Goal: Task Accomplishment & Management: Manage account settings

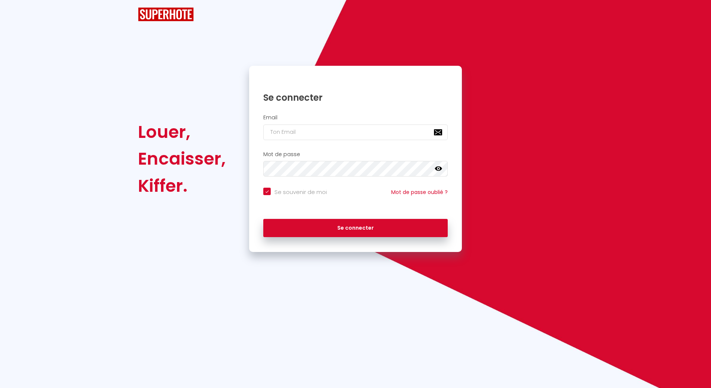
checkbox input "true"
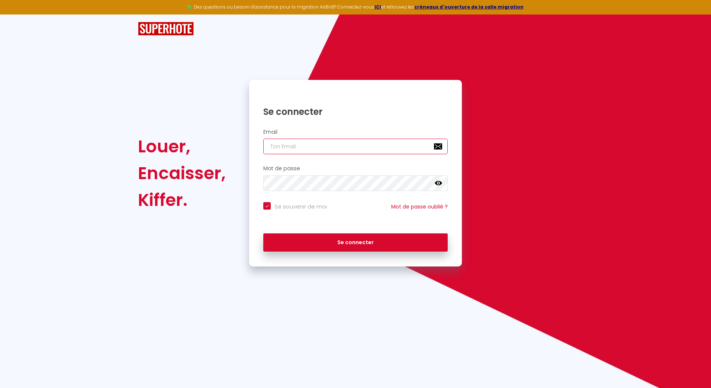
type input "[EMAIL_ADDRESS][DOMAIN_NAME]"
click at [345, 257] on div "Se connecter" at bounding box center [355, 242] width 213 height 33
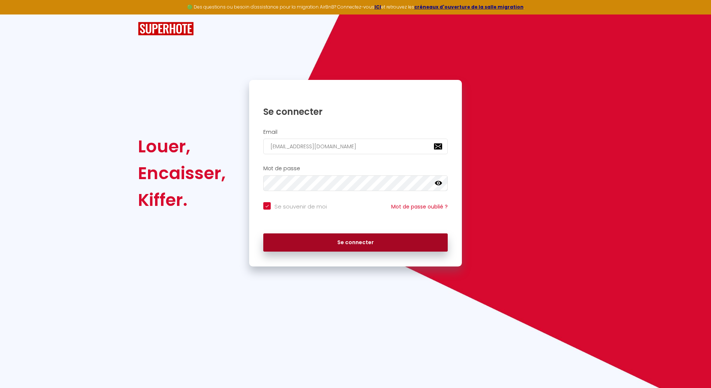
click at [348, 244] on button "Se connecter" at bounding box center [355, 243] width 185 height 19
checkbox input "true"
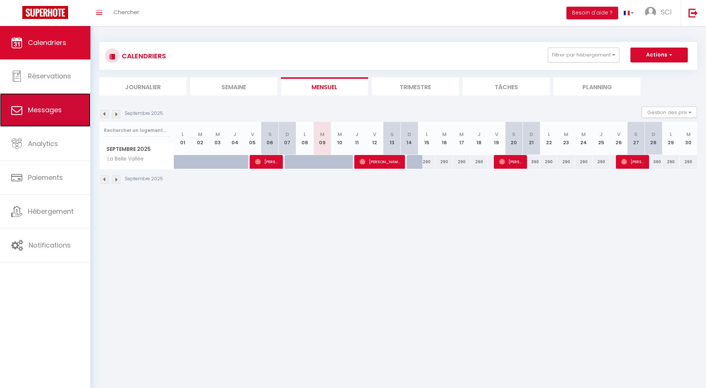
click at [59, 104] on link "Messages" at bounding box center [45, 109] width 90 height 33
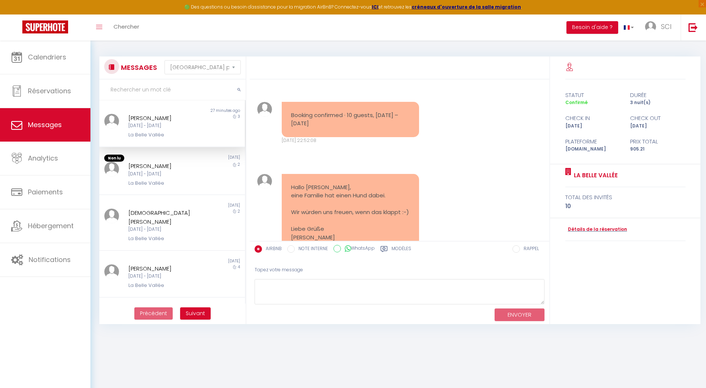
scroll to position [2593, 0]
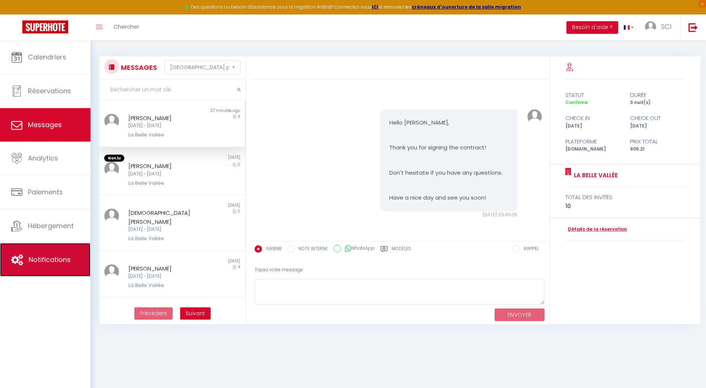
click at [49, 259] on span "Notifications" at bounding box center [50, 259] width 42 height 9
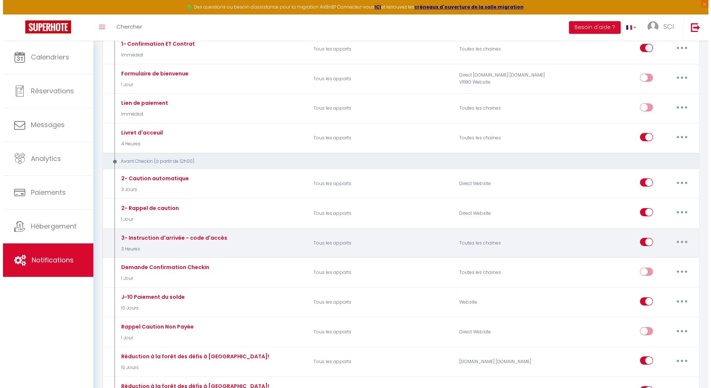
scroll to position [147, 0]
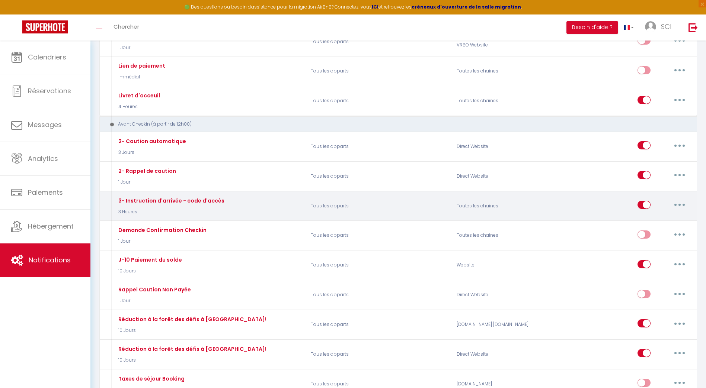
click at [247, 208] on div "3- Instruction d'arrivée - code d'accès 3 Heures" at bounding box center [209, 206] width 195 height 22
click at [680, 206] on icon "button" at bounding box center [679, 205] width 2 height 2
click at [663, 224] on link "Editer" at bounding box center [660, 222] width 55 height 13
type input "3- Instruction d'arrivée - code d'accès"
select select "3 Heures"
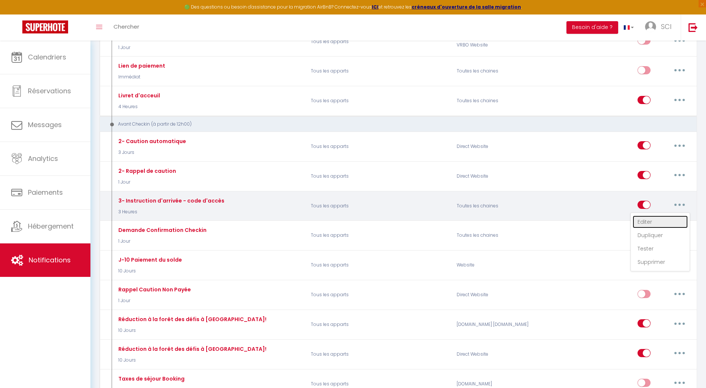
select select
checkbox input "true"
checkbox input "false"
radio input "true"
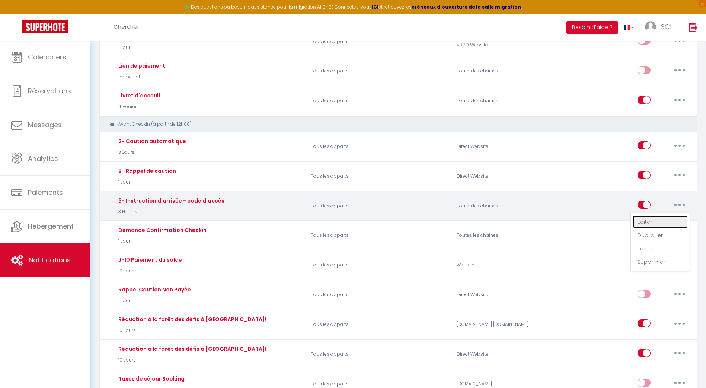
type input "[RENTAL:NAME] - C'est le jour J ! 🏠🌿 - [BOOKING:ID] - [GUEST:FIRST_NAME] [GUEST…"
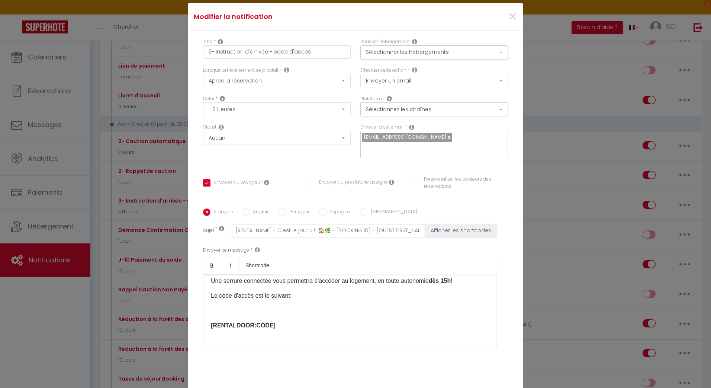
scroll to position [112, 0]
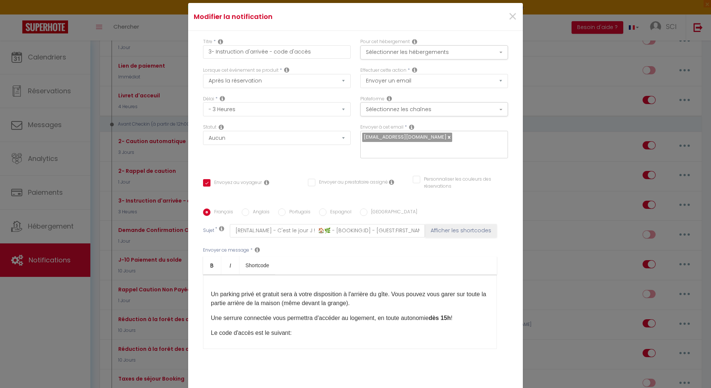
click at [244, 209] on input "Anglais" at bounding box center [245, 212] width 7 height 7
radio input "true"
checkbox input "true"
checkbox input "false"
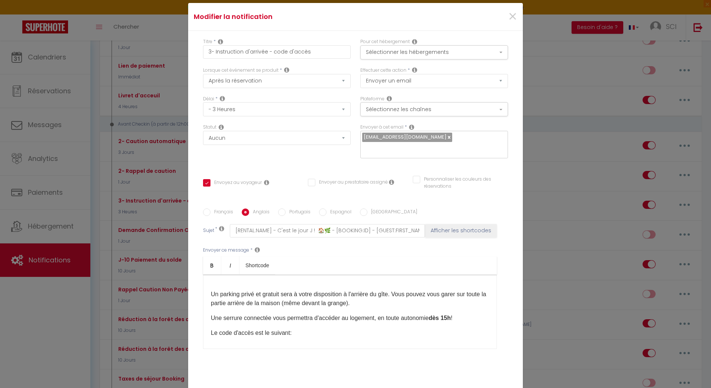
type input "[RENTAL:NAME] - D-DAY ! 🏠🌿 - [BOOKING:ID] - [GUEST:FIRST_NAME] [GUEST:LAST_NAME]"
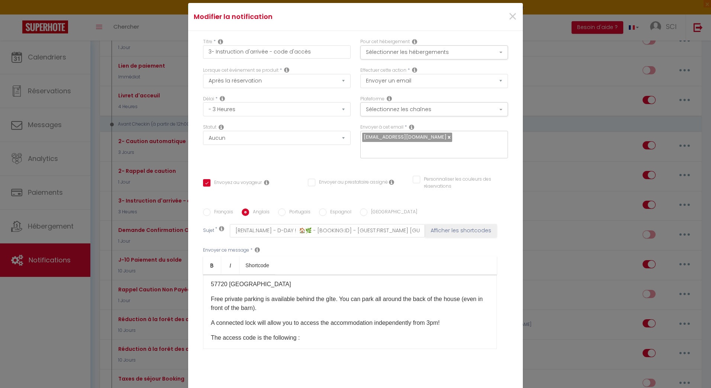
scroll to position [74, 0]
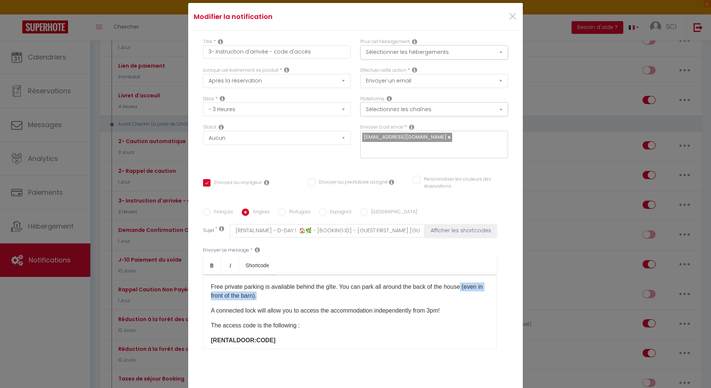
drag, startPoint x: 283, startPoint y: 289, endPoint x: 463, endPoint y: 279, distance: 180.4
click at [463, 283] on p "Free private parking is available behind the gîte. You can park all around the …" at bounding box center [350, 292] width 278 height 18
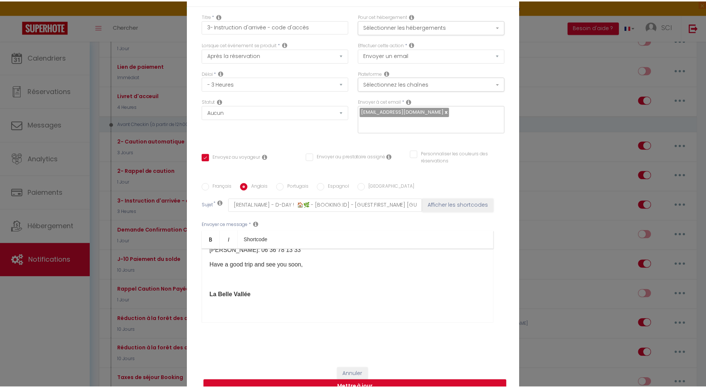
scroll to position [42, 0]
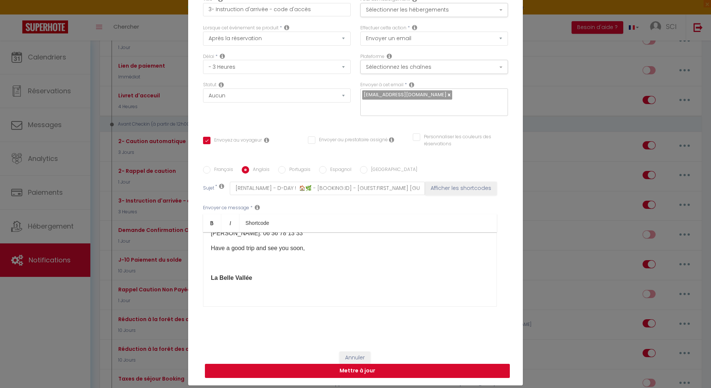
click at [371, 367] on button "Mettre à jour" at bounding box center [357, 371] width 305 height 14
checkbox input "true"
checkbox input "false"
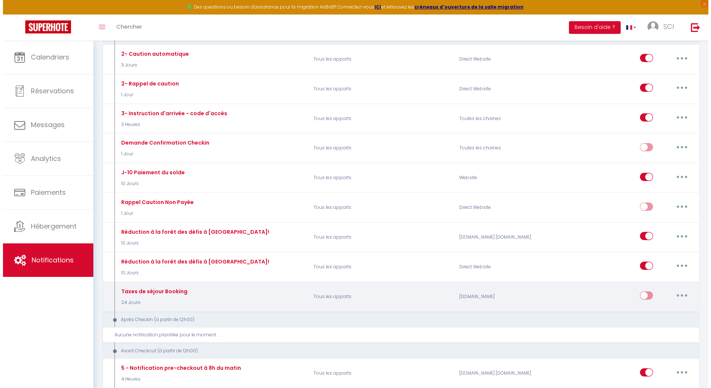
scroll to position [222, 0]
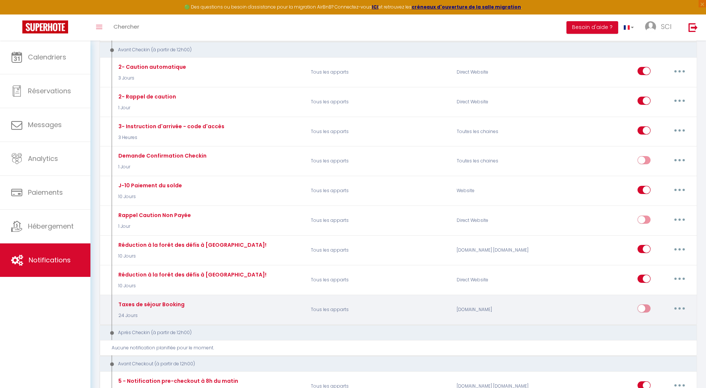
click at [684, 308] on button "button" at bounding box center [679, 309] width 21 height 12
click at [650, 327] on link "Editer" at bounding box center [660, 326] width 55 height 13
type input "Taxes de séjour Booking"
select select "24 Jours"
select select
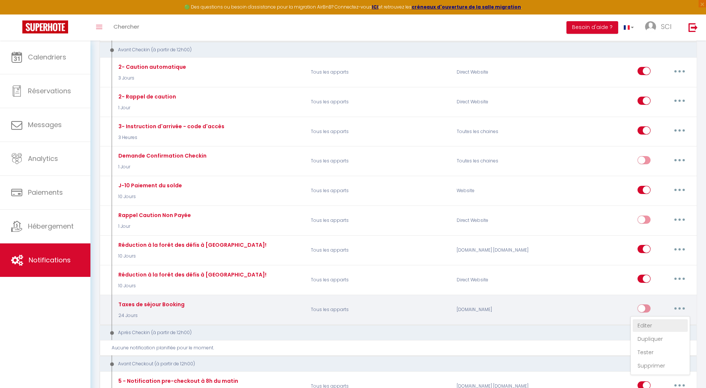
checkbox input "true"
checkbox input "false"
radio input "true"
type input "[RENTAL:NAME] - Taxes de séjour 🏠🌿 - [BOOKING:ID] - [GUEST:FIRST_NAME] [GUEST:L…"
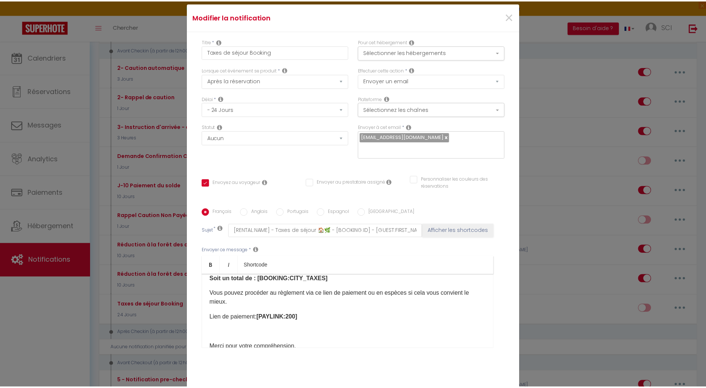
scroll to position [74, 0]
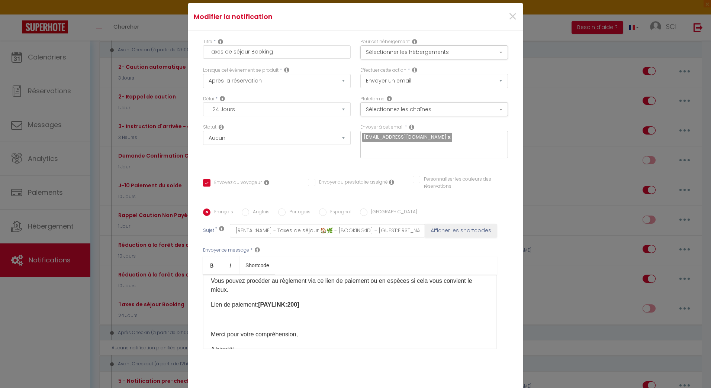
click at [94, 330] on div "Modifier la notification × Titre * Taxes de séjour Booking Pour cet hébergement…" at bounding box center [355, 194] width 711 height 388
click at [512, 20] on span "×" at bounding box center [512, 17] width 9 height 22
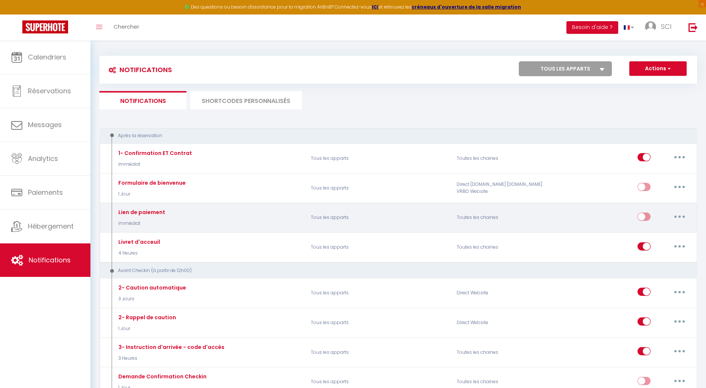
scroll to position [0, 0]
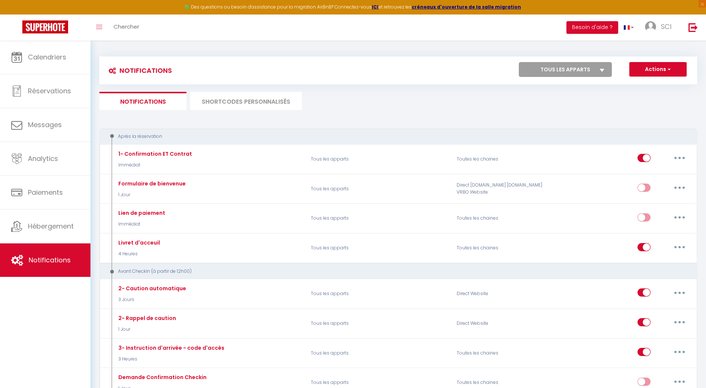
click at [259, 100] on li "SHORTCODES PERSONNALISÉS" at bounding box center [246, 101] width 112 height 18
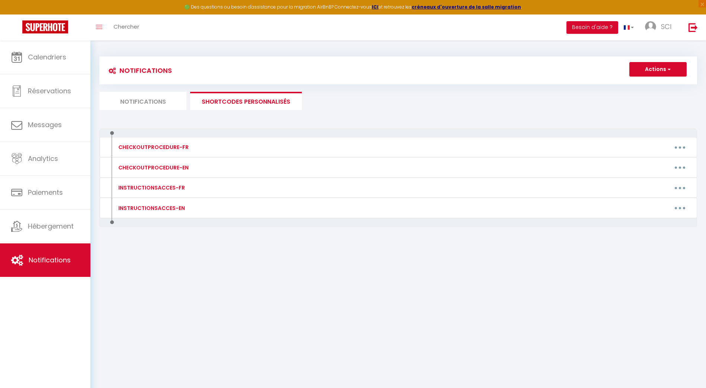
click at [156, 104] on li "Notifications" at bounding box center [142, 101] width 87 height 18
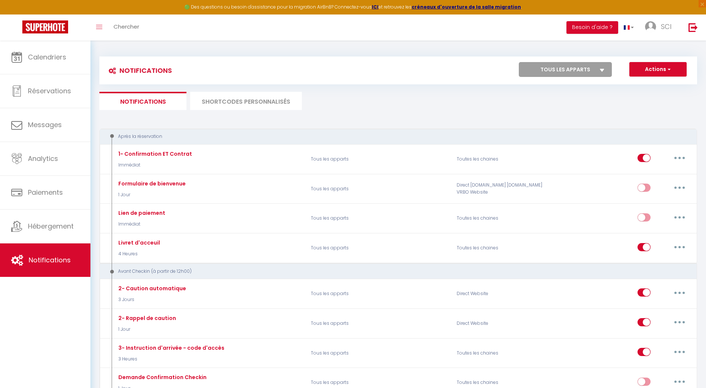
click at [409, 105] on ul "Notifications SHORTCODES PERSONNALISÉS" at bounding box center [398, 101] width 598 height 18
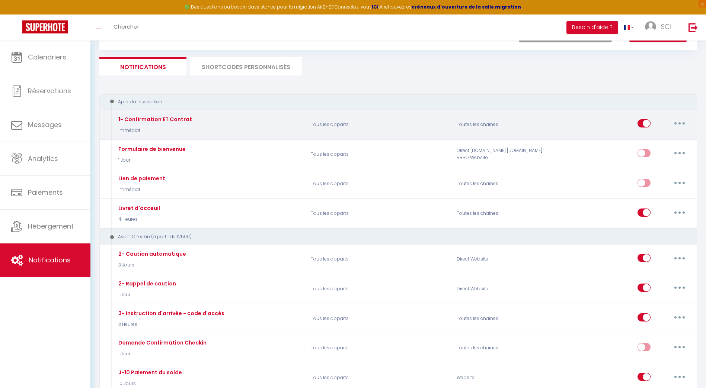
scroll to position [74, 0]
